Goal: Task Accomplishment & Management: Manage account settings

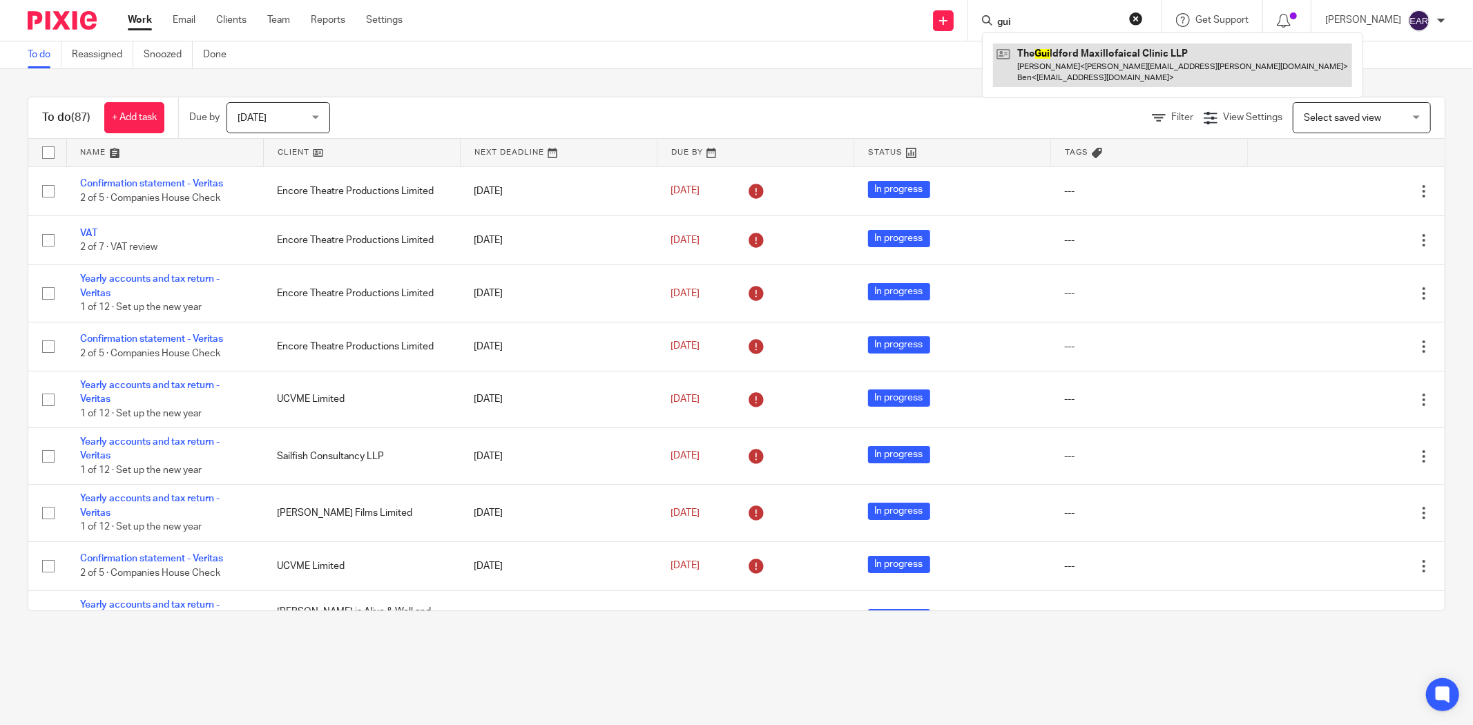
type input "gui"
click at [1085, 72] on link at bounding box center [1172, 64] width 359 height 43
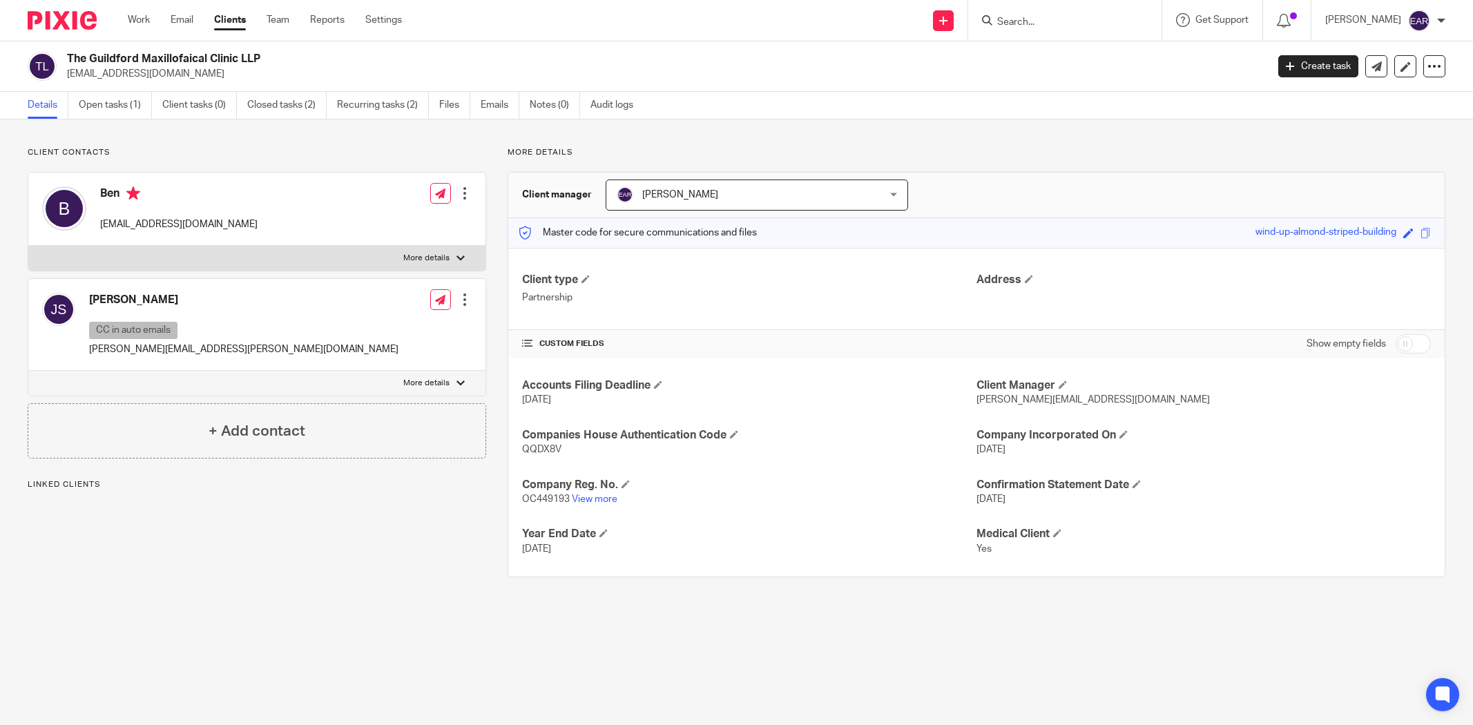
click at [108, 105] on link "Open tasks (1)" at bounding box center [115, 105] width 73 height 27
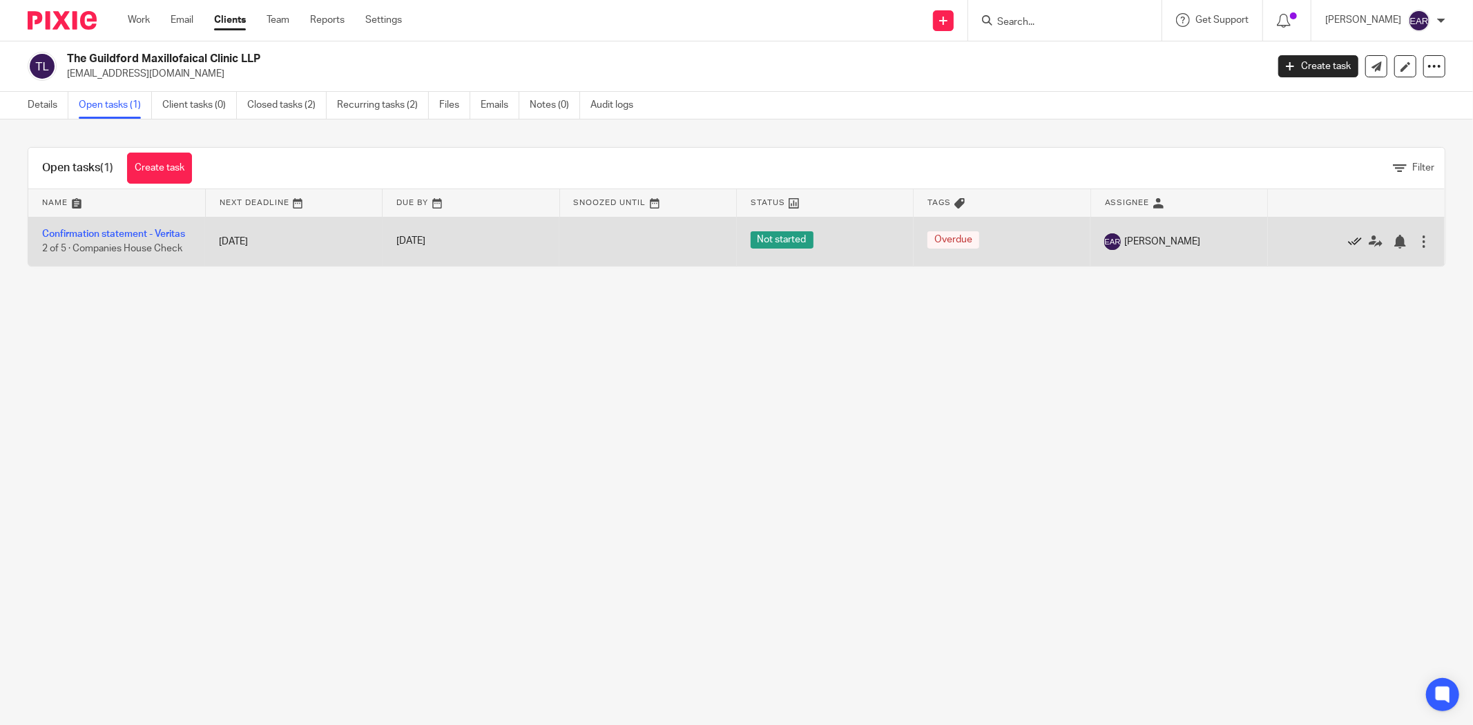
click at [1348, 244] on link at bounding box center [1358, 242] width 21 height 14
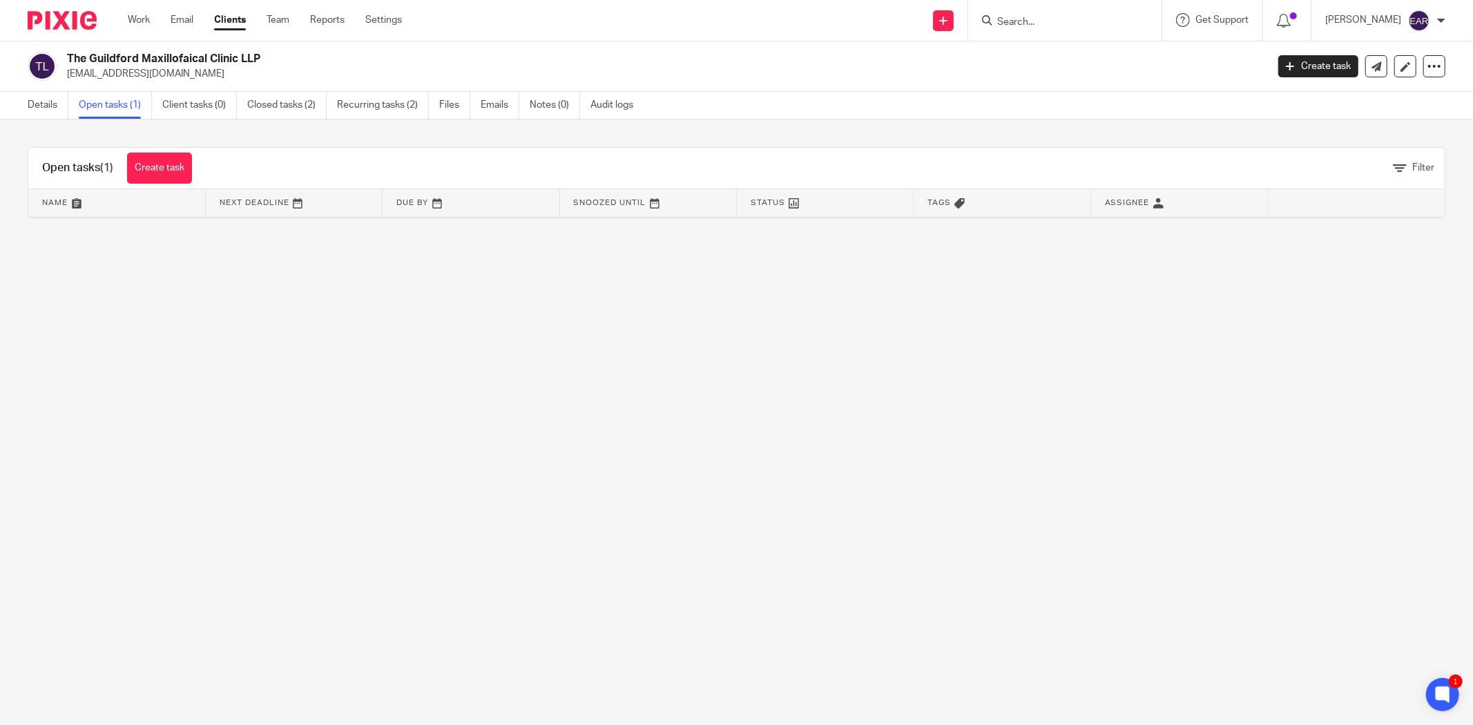
click at [1030, 26] on input "Search" at bounding box center [1058, 23] width 124 height 12
type input "soj"
click at [1036, 60] on link at bounding box center [1090, 59] width 194 height 32
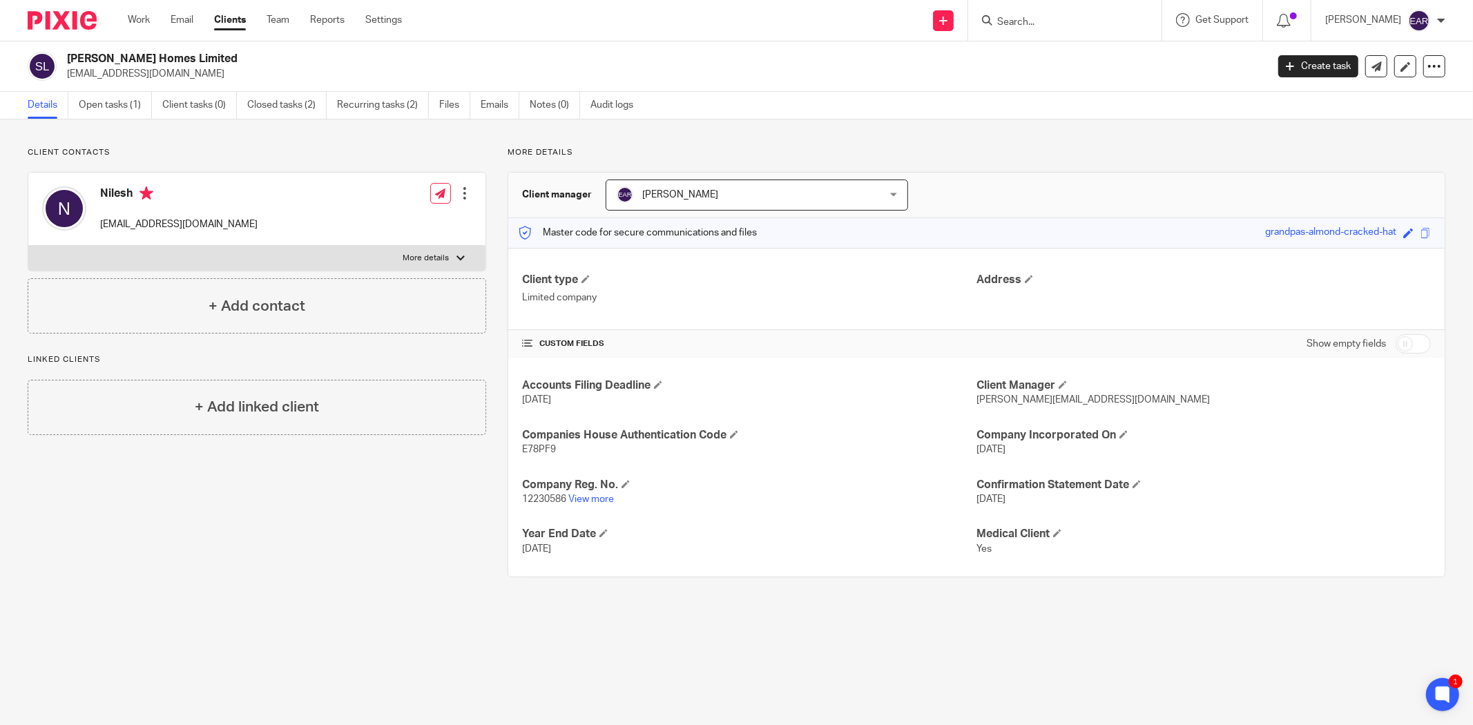
click at [540, 499] on span "12230586" at bounding box center [544, 499] width 44 height 10
copy p "12230586"
click at [540, 454] on p "E78PF9" at bounding box center [749, 450] width 454 height 14
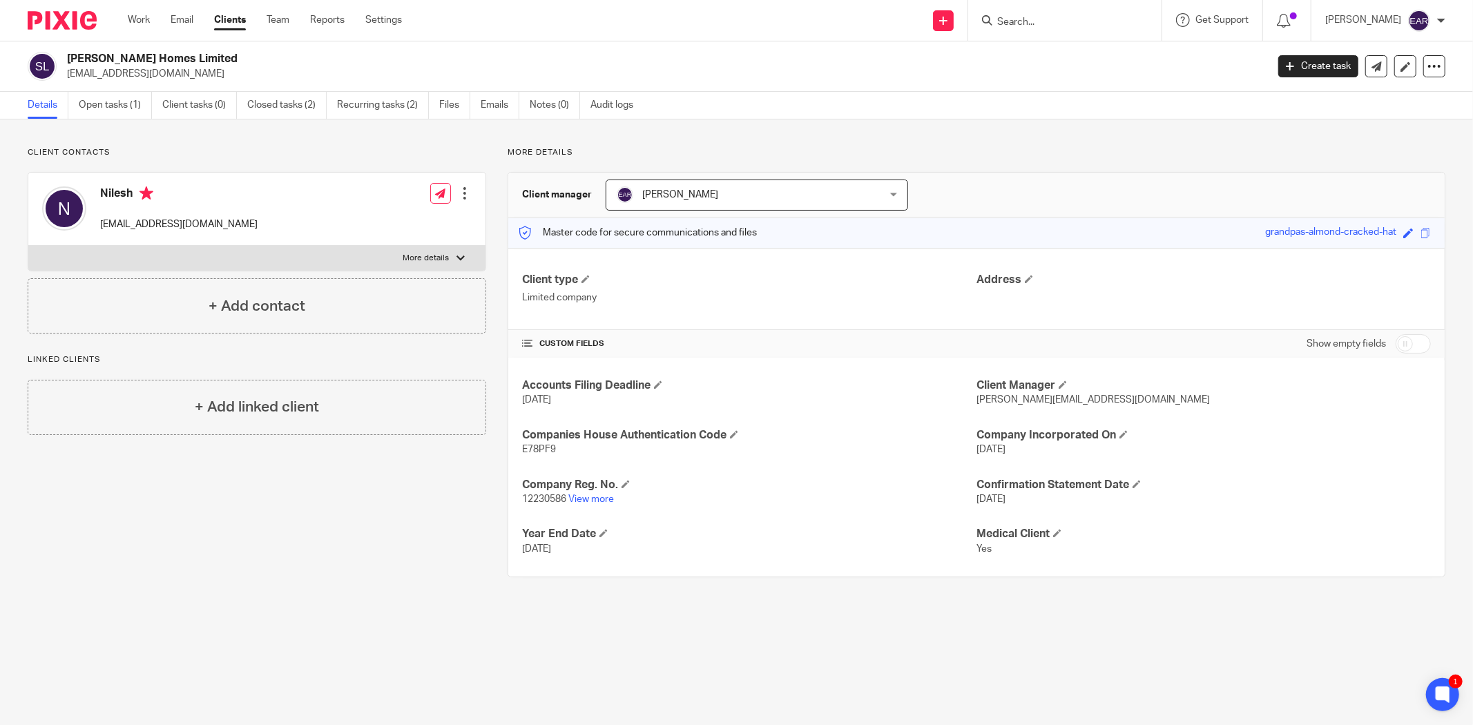
click at [539, 449] on span "E78PF9" at bounding box center [539, 450] width 34 height 10
copy span "E78PF9"
click at [114, 105] on link "Open tasks (1)" at bounding box center [115, 105] width 73 height 27
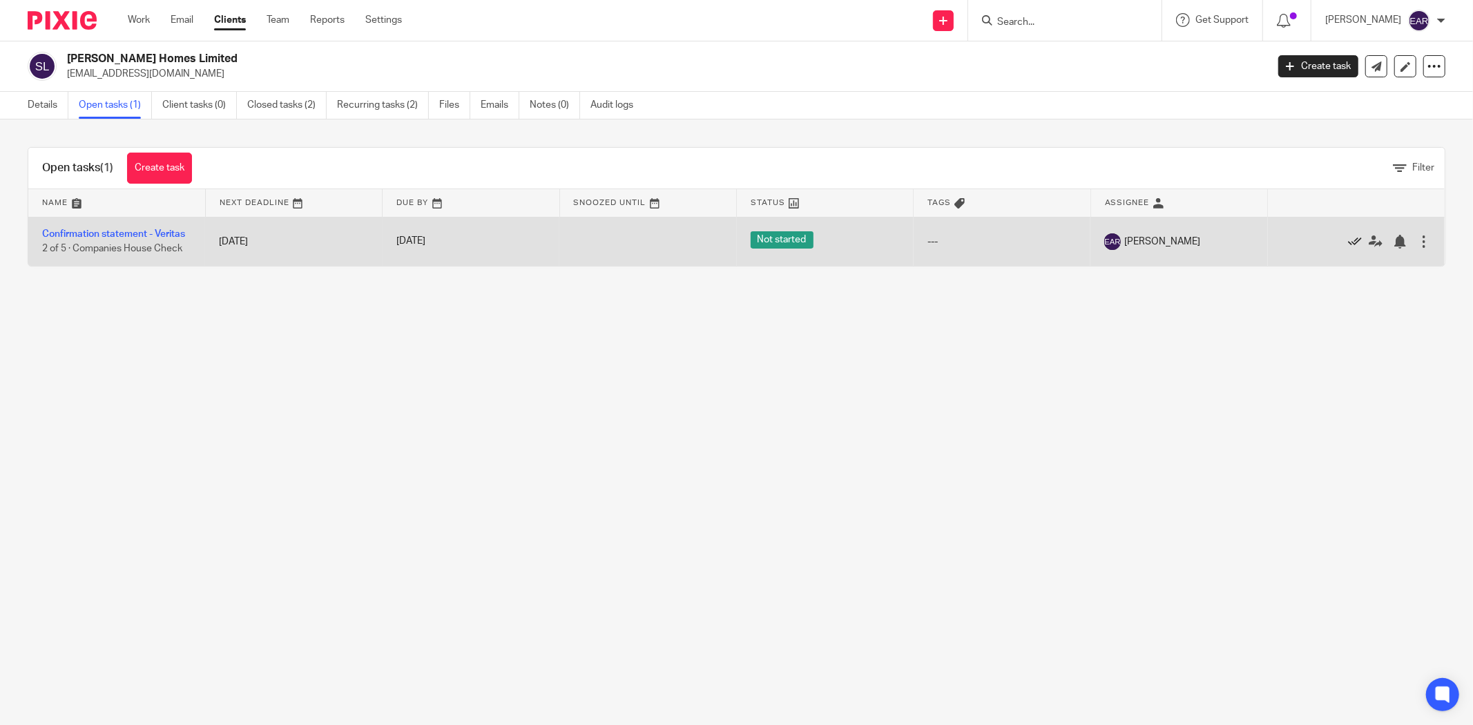
click at [1348, 239] on icon at bounding box center [1355, 242] width 14 height 14
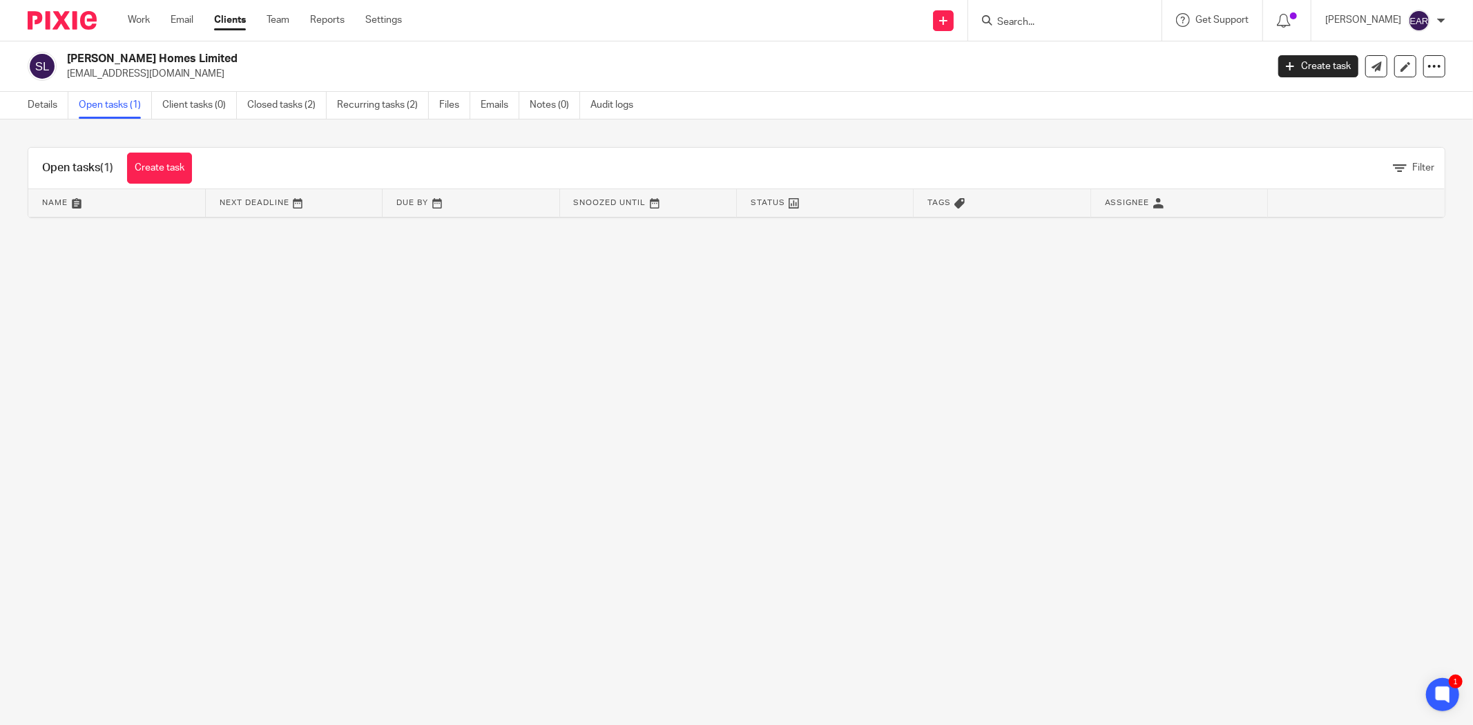
click at [1007, 24] on input "Search" at bounding box center [1058, 23] width 124 height 12
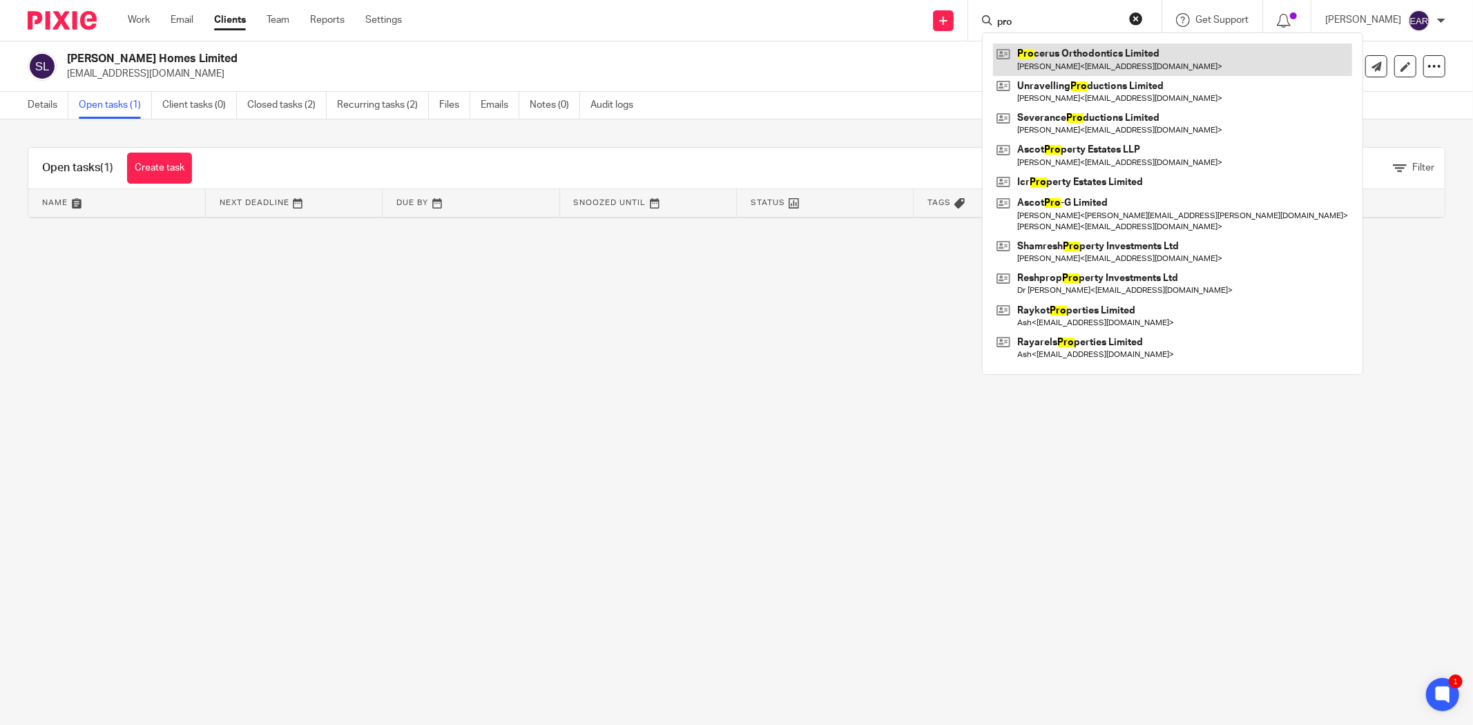
type input "pro"
click at [1032, 54] on link at bounding box center [1172, 59] width 359 height 32
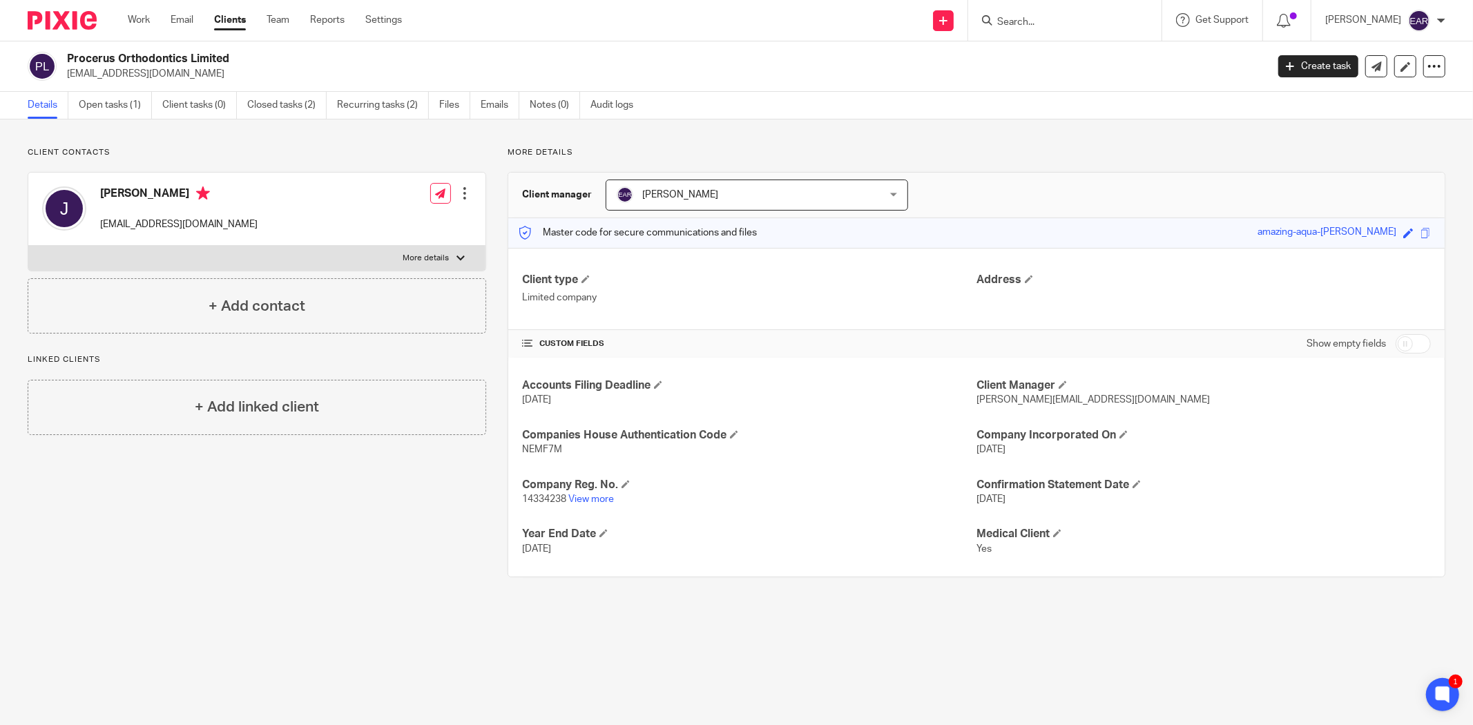
click at [547, 498] on span "14334238" at bounding box center [544, 499] width 44 height 10
click at [547, 499] on span "14334238" at bounding box center [544, 499] width 44 height 10
copy span "14334238"
click at [533, 449] on span "NEMF7M" at bounding box center [542, 450] width 40 height 10
click at [534, 456] on p "NEMF7M" at bounding box center [749, 450] width 454 height 14
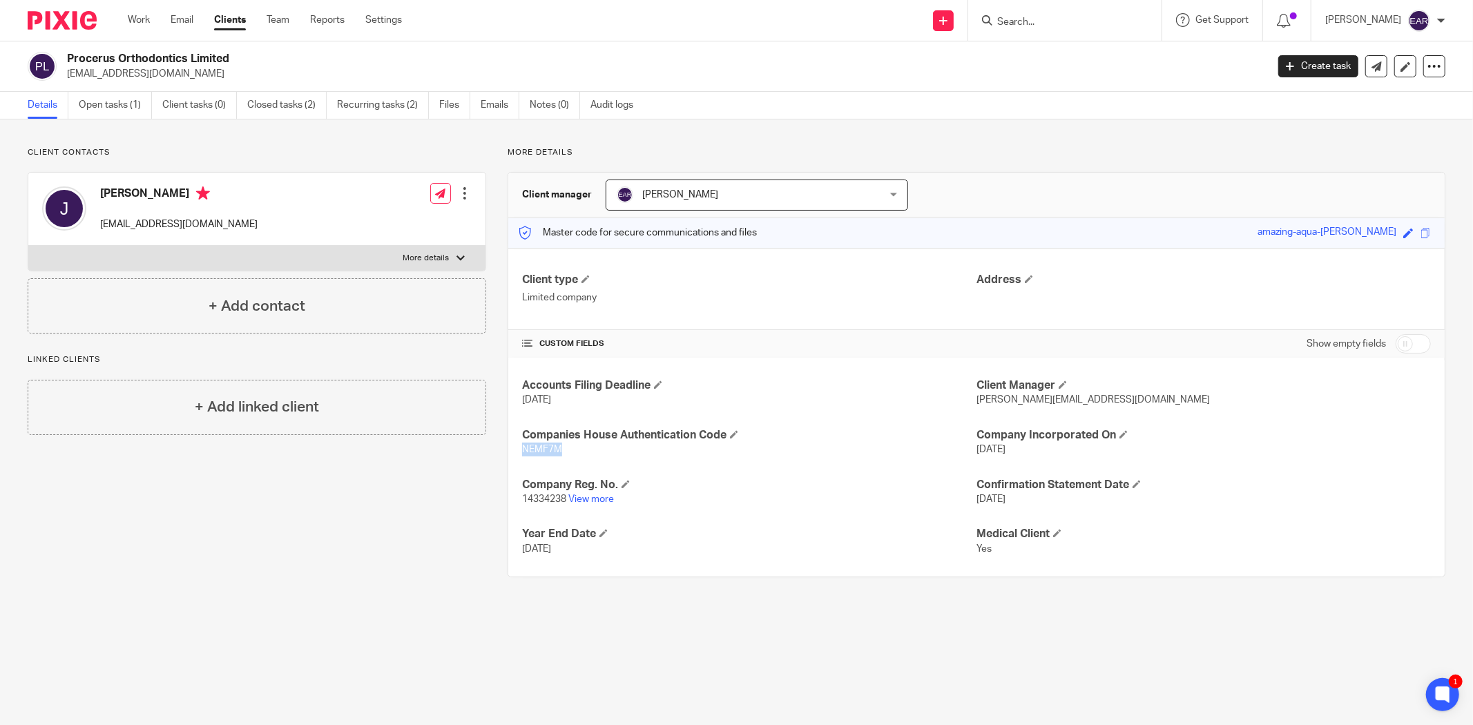
click at [535, 456] on p "NEMF7M" at bounding box center [749, 450] width 454 height 14
copy span "NEMF7M"
click at [98, 99] on link "Open tasks (1)" at bounding box center [115, 105] width 73 height 27
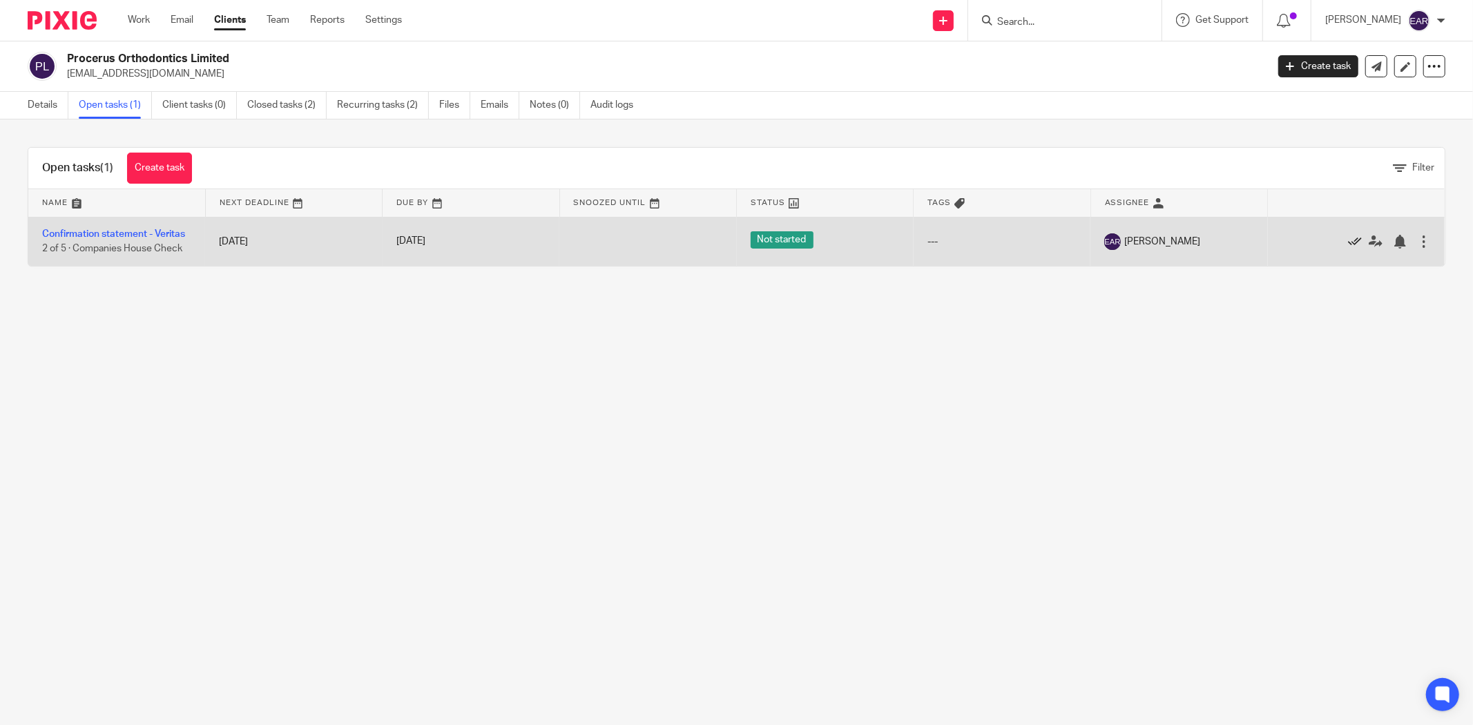
click at [1348, 240] on icon at bounding box center [1355, 242] width 14 height 14
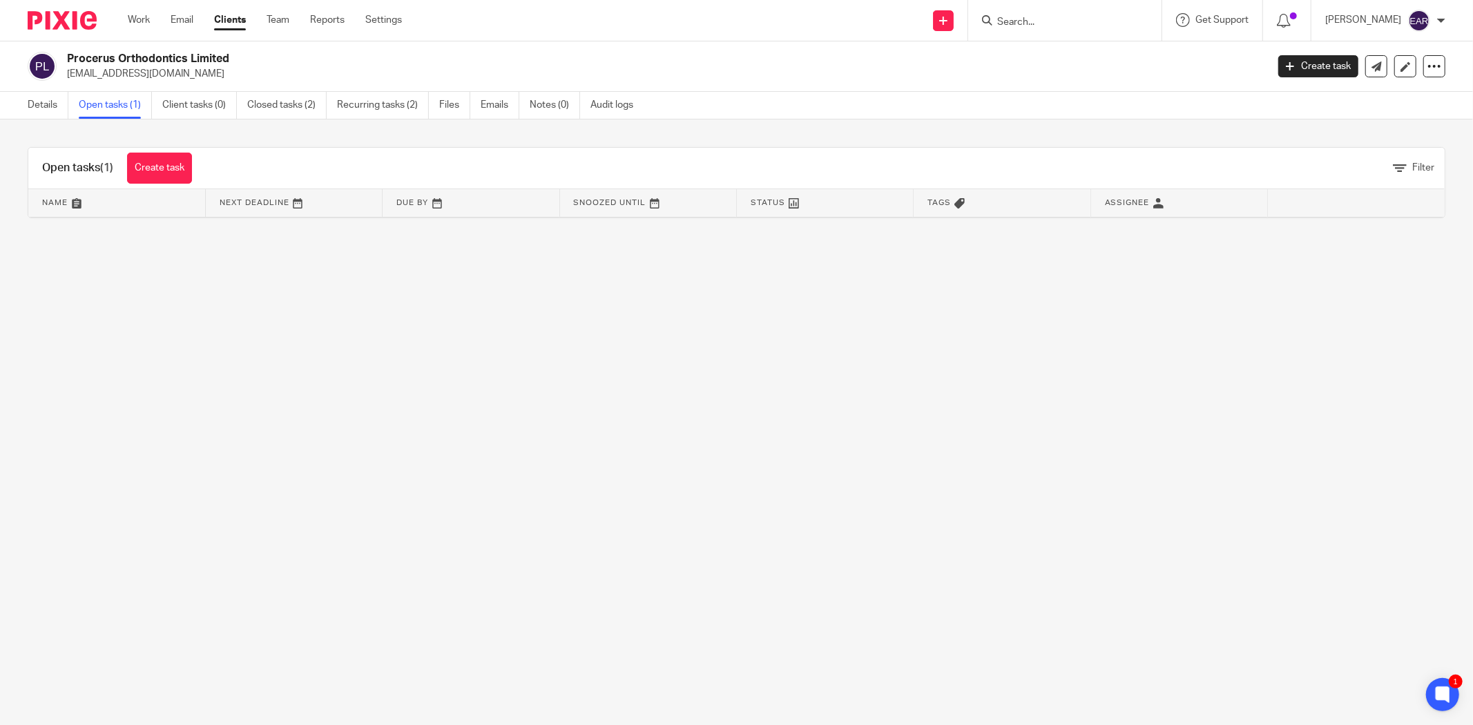
click at [1016, 26] on input "Search" at bounding box center [1058, 23] width 124 height 12
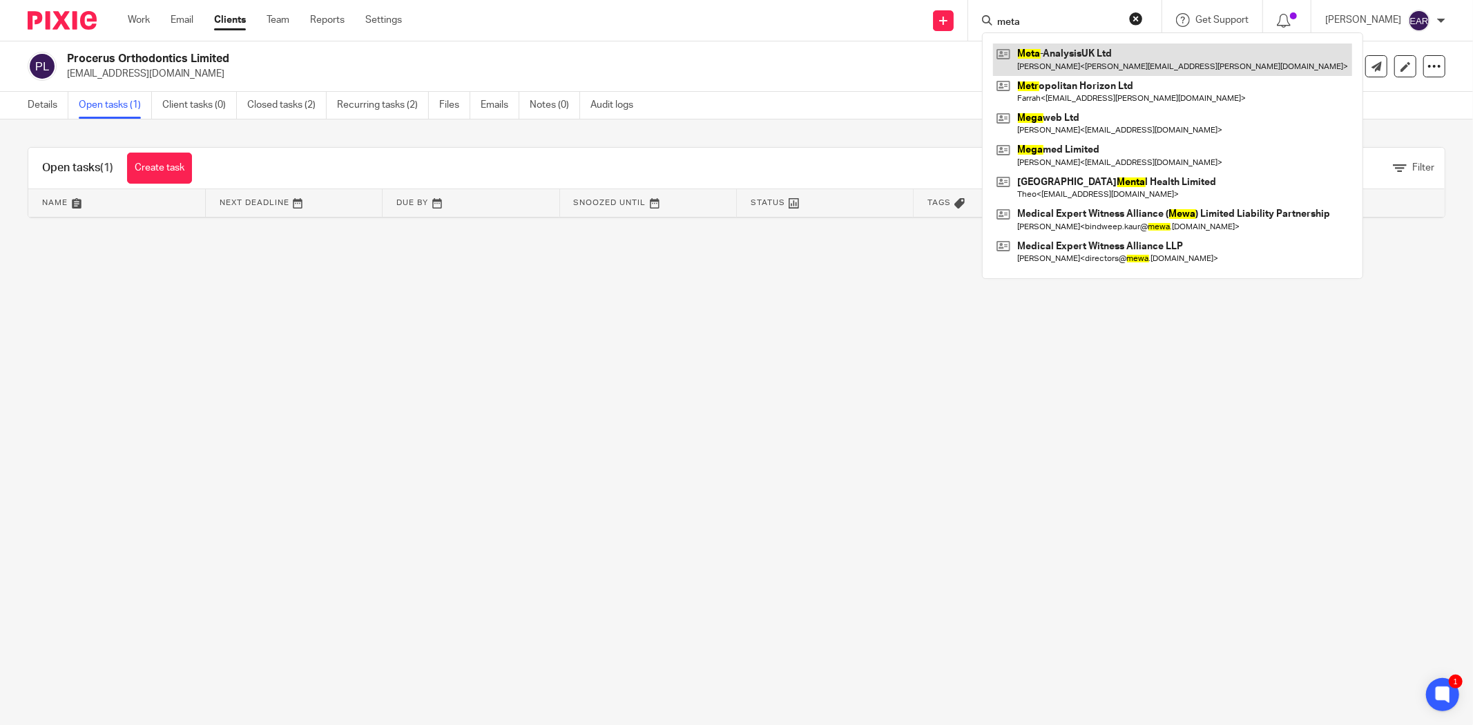
type input "meta"
click at [1025, 48] on link at bounding box center [1172, 59] width 359 height 32
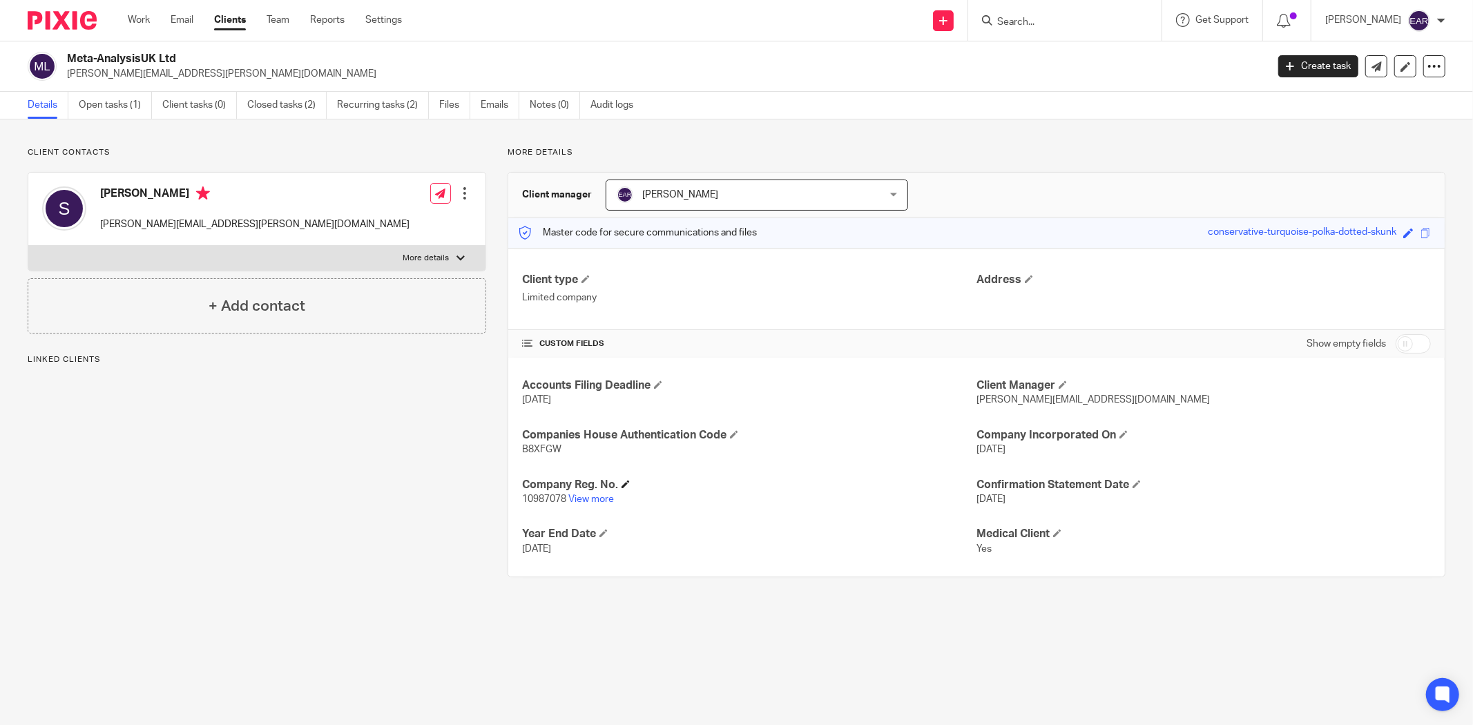
click at [540, 492] on h4 "Company Reg. No." at bounding box center [749, 485] width 454 height 14
click at [540, 492] on p "10987078 View more" at bounding box center [749, 499] width 454 height 14
copy p "10987078"
click at [534, 450] on span "B8XFGW" at bounding box center [541, 450] width 39 height 10
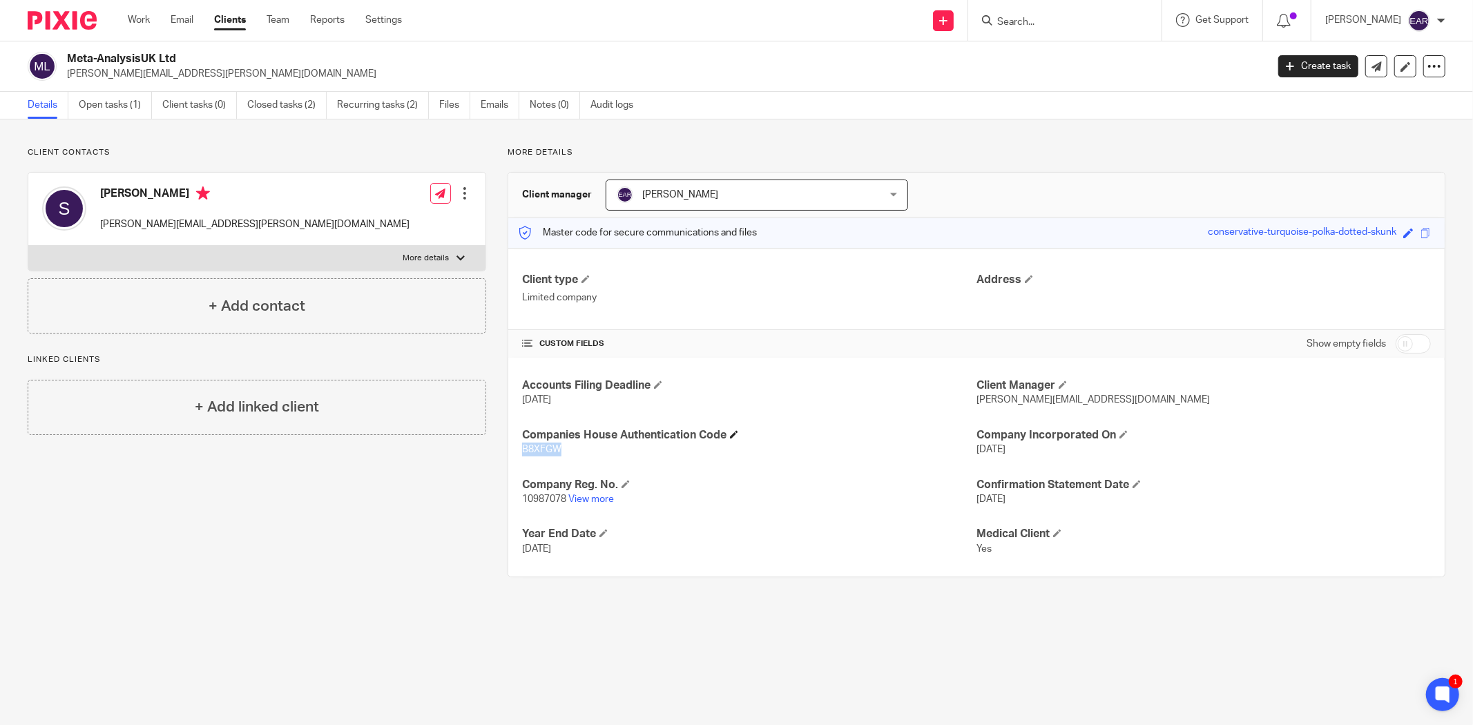
copy span "B8XFGW"
click at [97, 104] on link "Open tasks (1)" at bounding box center [115, 105] width 73 height 27
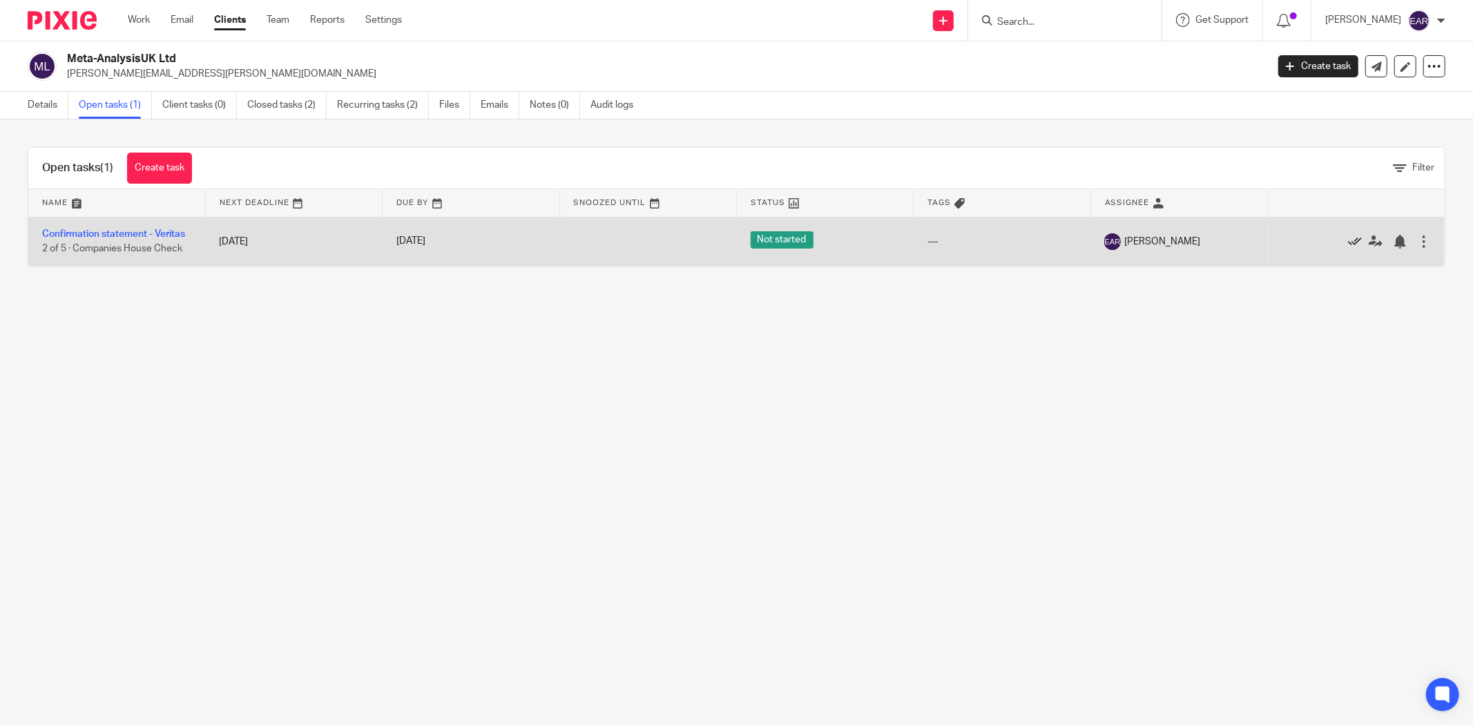
click at [1348, 244] on icon at bounding box center [1355, 242] width 14 height 14
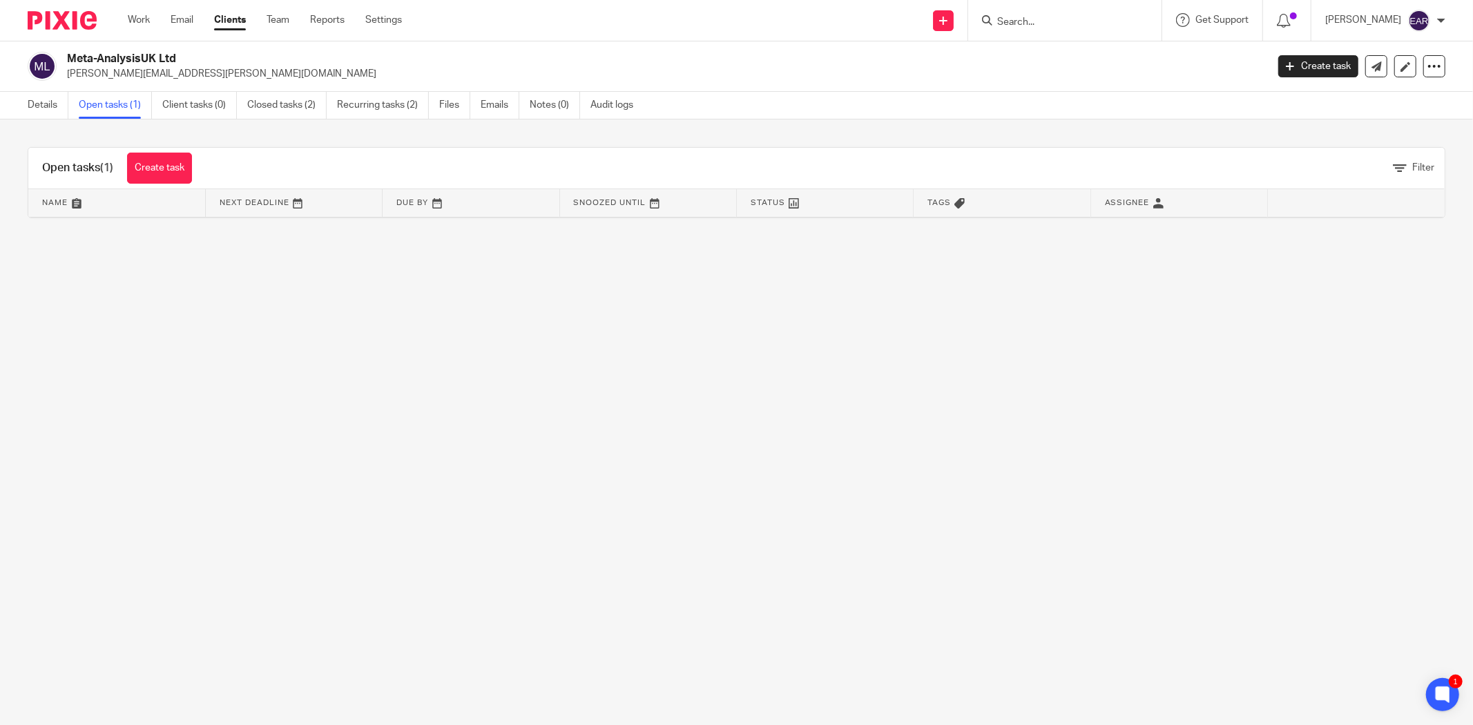
click at [1027, 39] on div at bounding box center [1064, 20] width 193 height 41
click at [1042, 21] on div at bounding box center [1064, 20] width 193 height 41
click at [1043, 22] on input "Search" at bounding box center [1058, 23] width 124 height 12
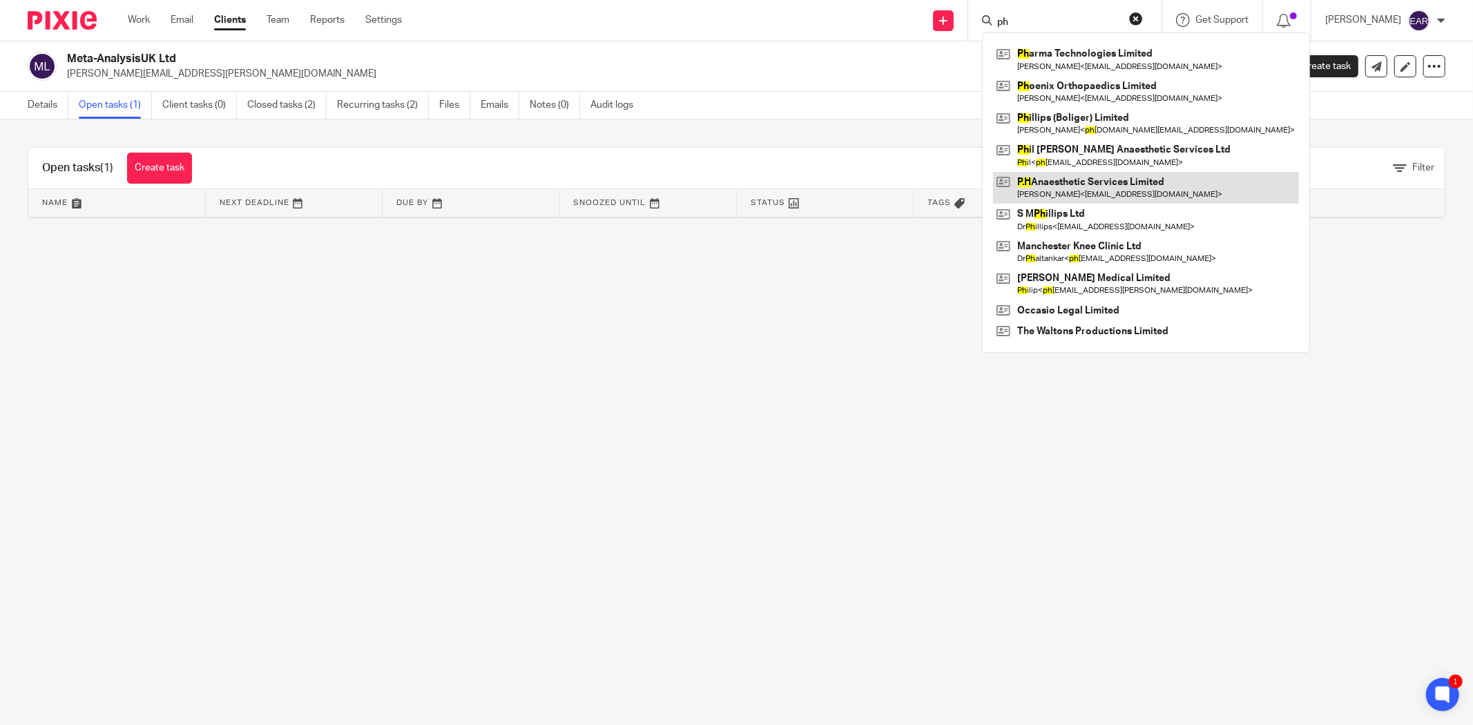
type input "ph"
click at [1083, 191] on link at bounding box center [1146, 188] width 306 height 32
